Goal: Task Accomplishment & Management: Manage account settings

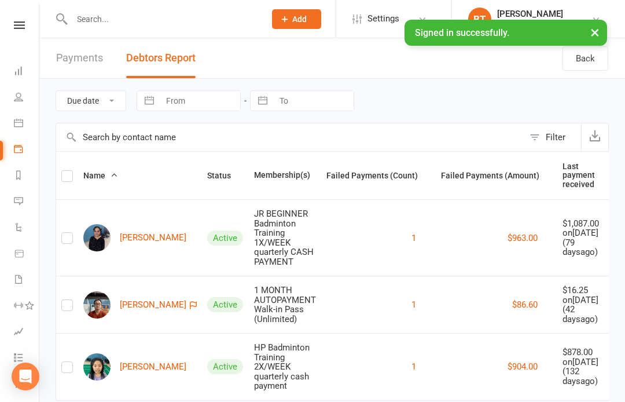
click at [26, 21] on link at bounding box center [19, 25] width 41 height 8
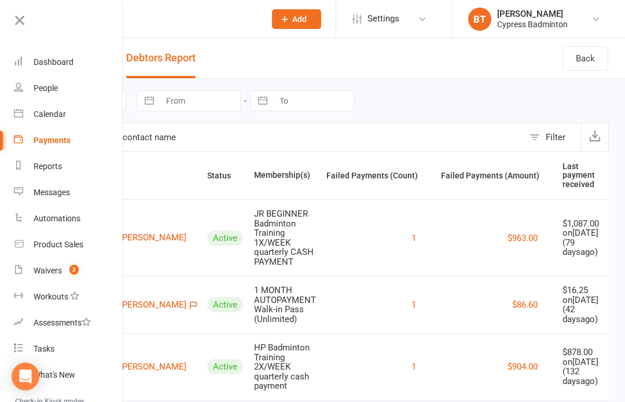
click at [97, 266] on link "Waivers 3" at bounding box center [68, 271] width 109 height 26
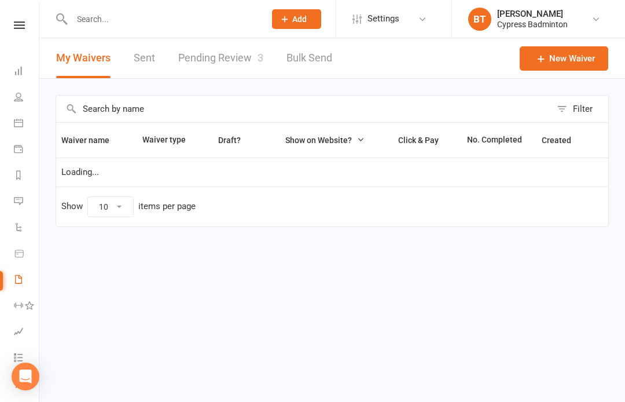
click at [214, 51] on link "Pending Review 3" at bounding box center [220, 58] width 85 height 40
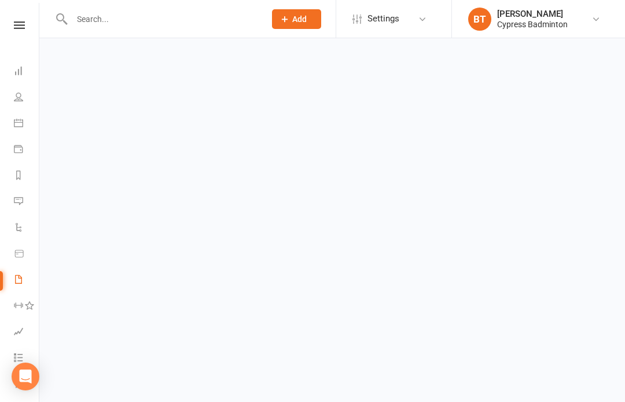
select select "50"
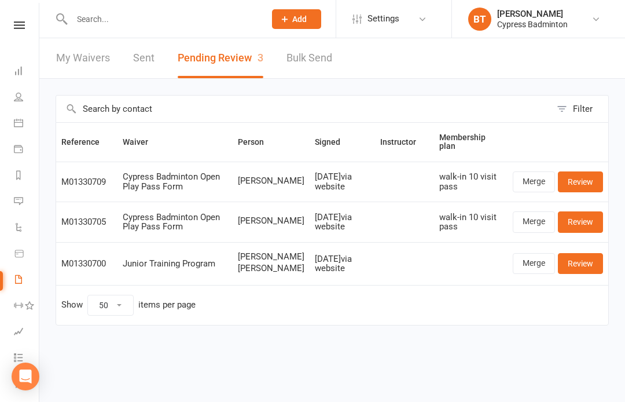
click at [588, 181] on link "Review" at bounding box center [580, 181] width 45 height 21
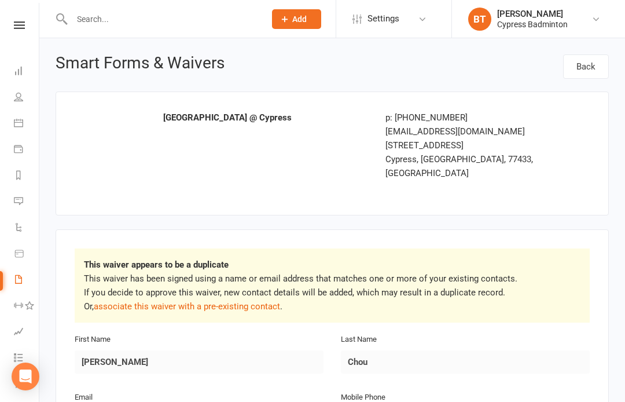
select select "50"
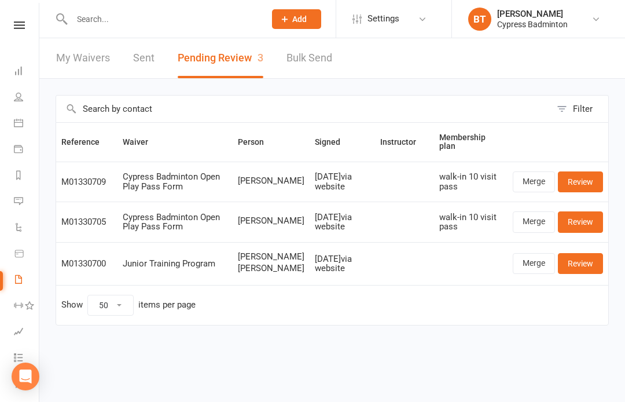
click at [541, 182] on link "Merge" at bounding box center [534, 181] width 42 height 21
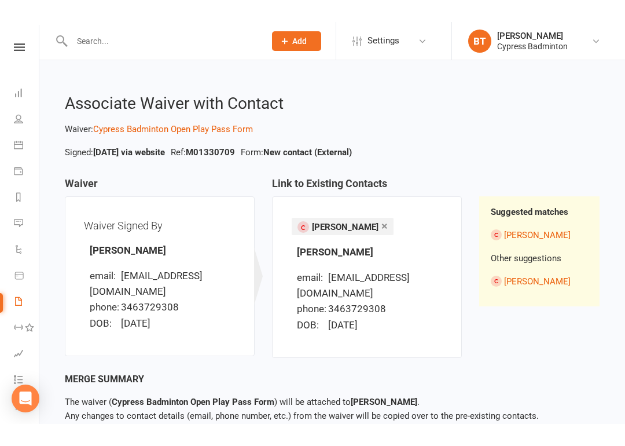
scroll to position [32, 0]
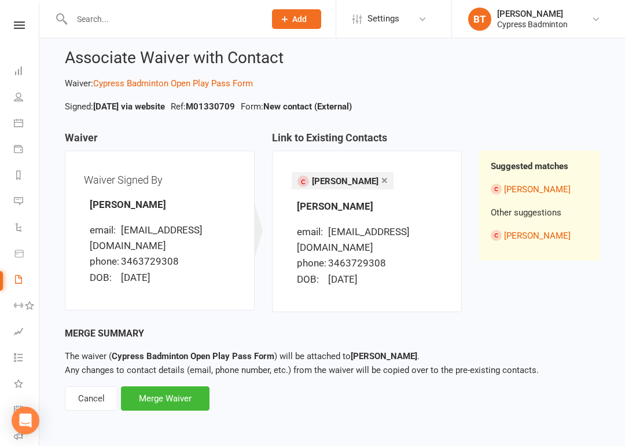
click at [168, 393] on div "Merge Waiver" at bounding box center [165, 398] width 89 height 24
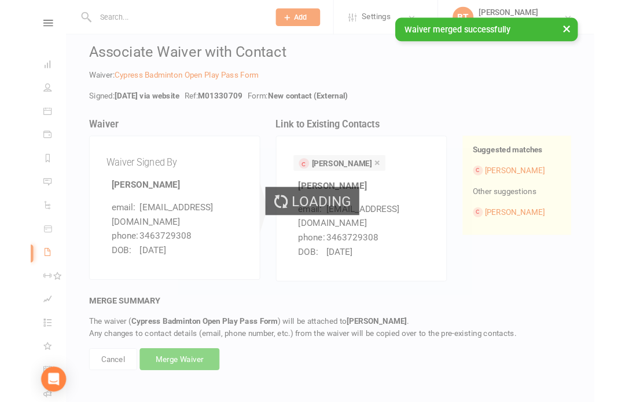
scroll to position [76, 0]
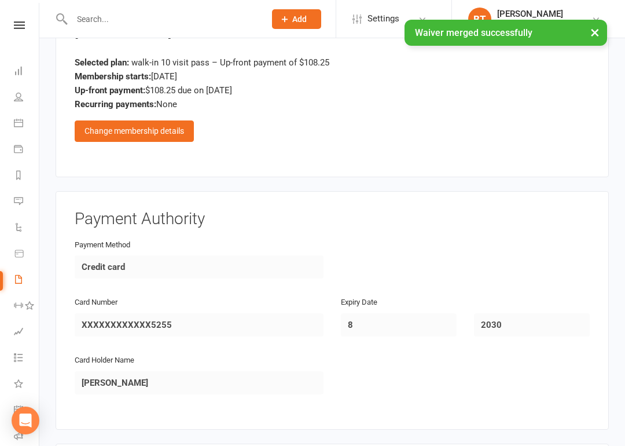
scroll to position [1488, 0]
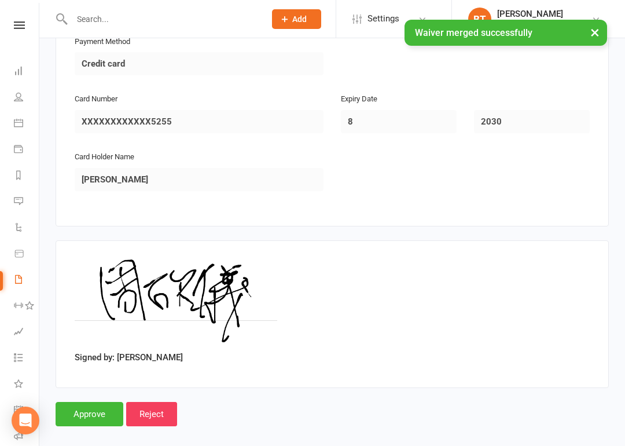
click at [90, 401] on input "Approve" at bounding box center [90, 414] width 68 height 24
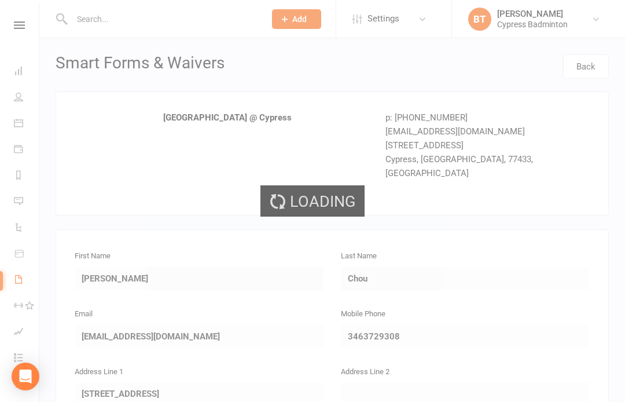
select select "50"
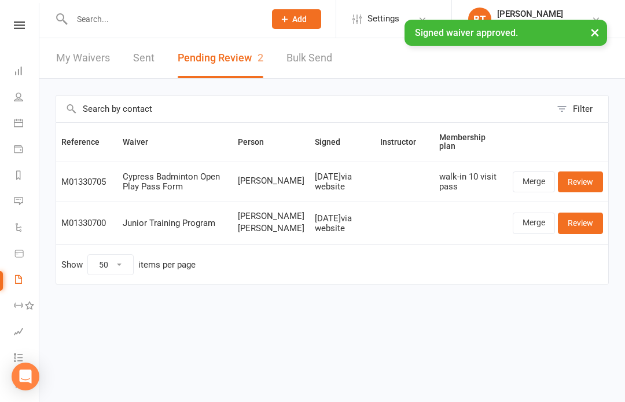
click at [594, 180] on link "Review" at bounding box center [580, 181] width 45 height 21
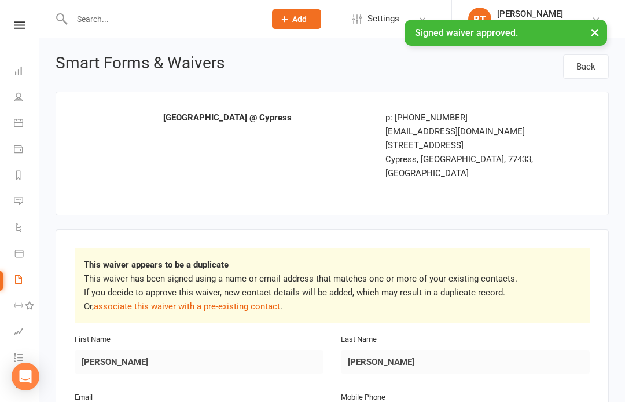
select select "50"
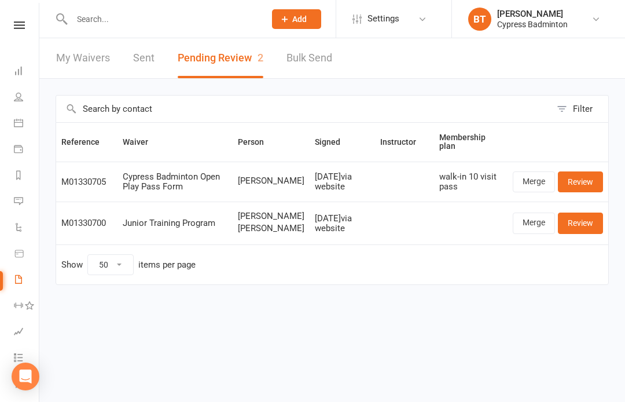
click at [544, 184] on link "Merge" at bounding box center [534, 181] width 42 height 21
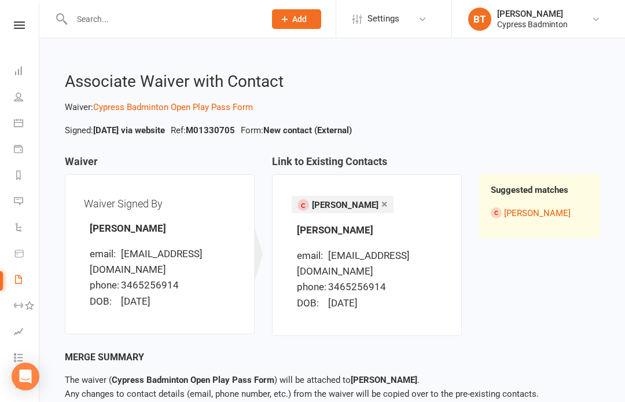
scroll to position [61, 0]
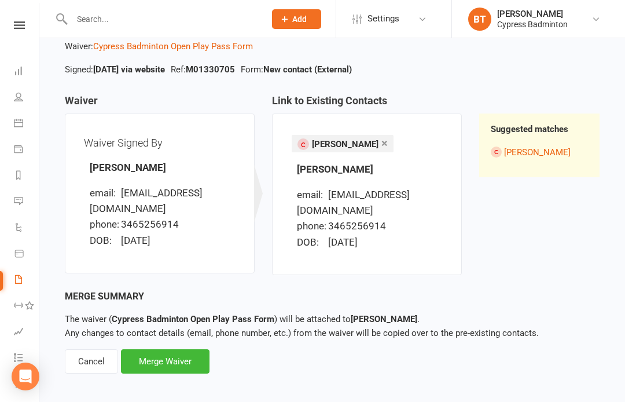
click at [181, 349] on div "Merge Waiver" at bounding box center [165, 361] width 89 height 24
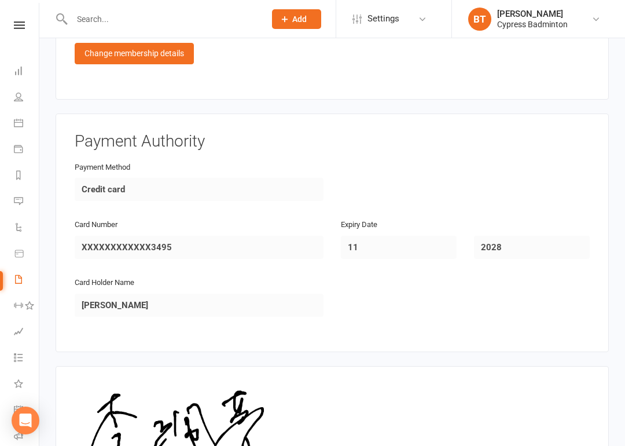
scroll to position [1488, 0]
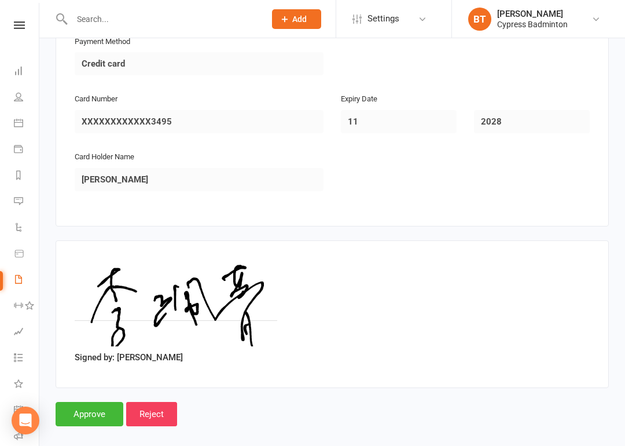
click at [90, 401] on input "Approve" at bounding box center [90, 414] width 68 height 24
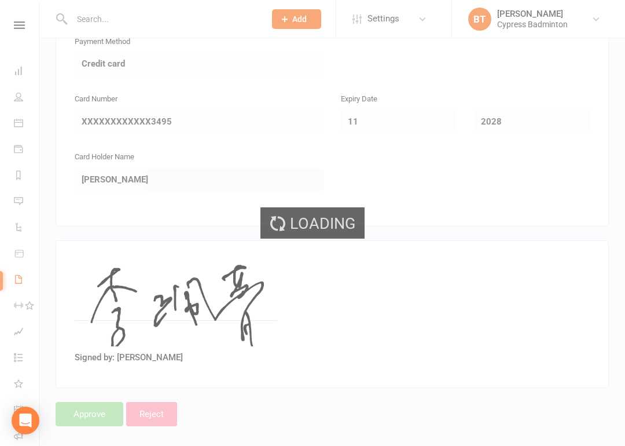
select select "50"
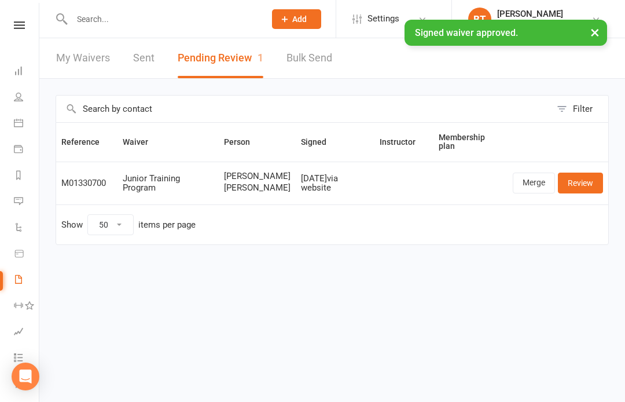
click at [23, 184] on link "Reports" at bounding box center [27, 176] width 26 height 26
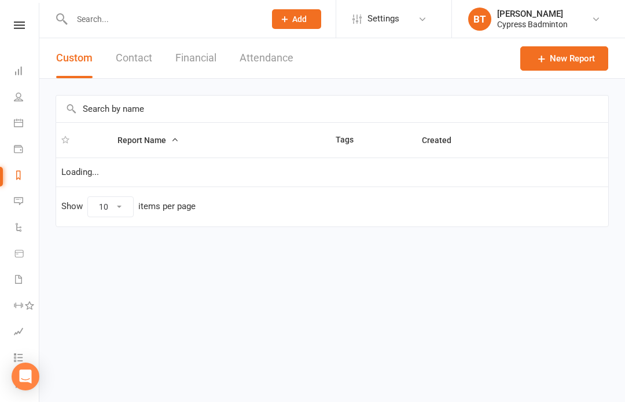
click at [196, 59] on button "Financial" at bounding box center [195, 58] width 41 height 40
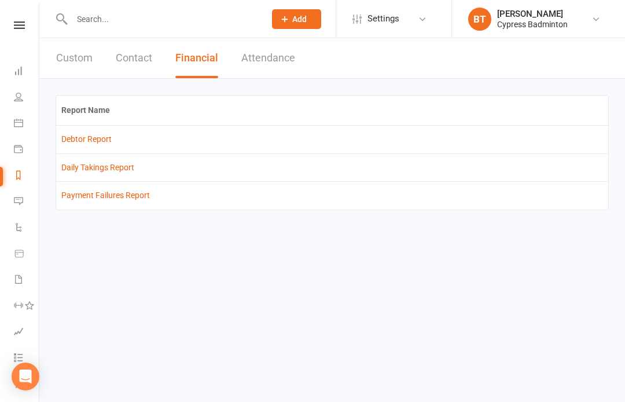
click at [96, 130] on td "Debtor Report" at bounding box center [332, 139] width 552 height 28
click at [87, 142] on link "Debtor Report" at bounding box center [86, 138] width 50 height 9
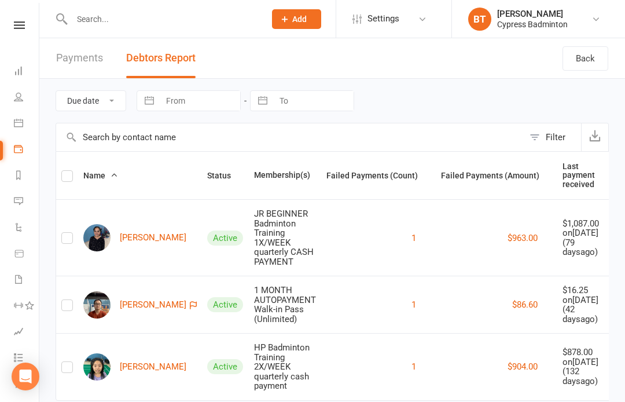
scroll to position [64, 0]
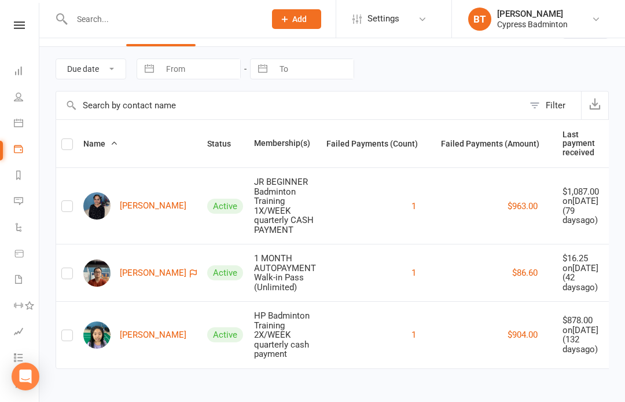
click at [27, 72] on link "Dashboard" at bounding box center [27, 72] width 26 height 26
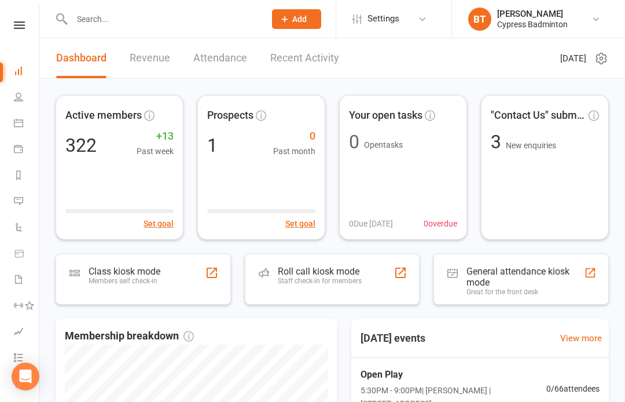
click at [298, 50] on link "Recent Activity" at bounding box center [304, 58] width 69 height 40
